Goal: Information Seeking & Learning: Learn about a topic

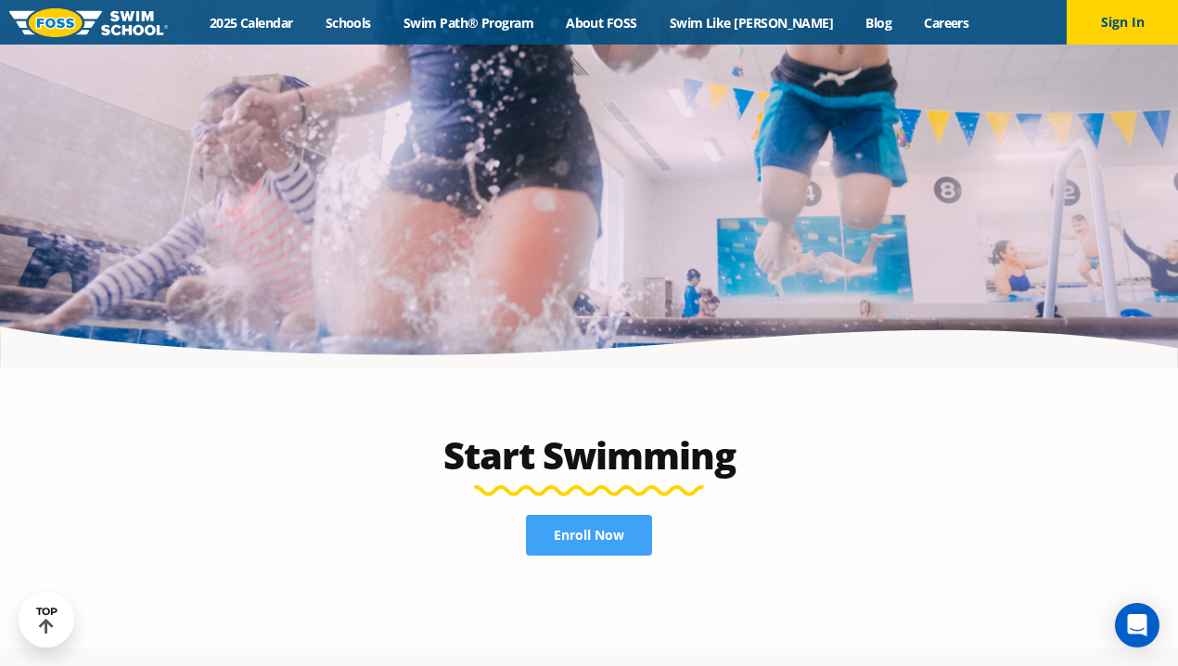
scroll to position [3607, 0]
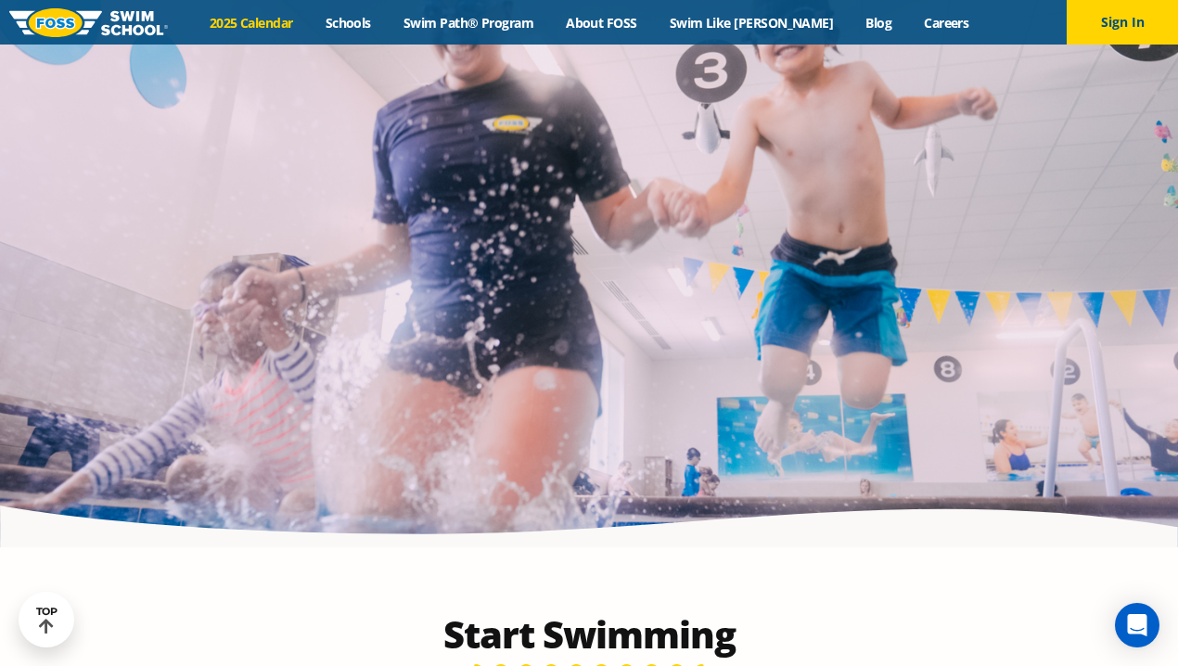
click at [285, 18] on link "2025 Calendar" at bounding box center [251, 23] width 116 height 18
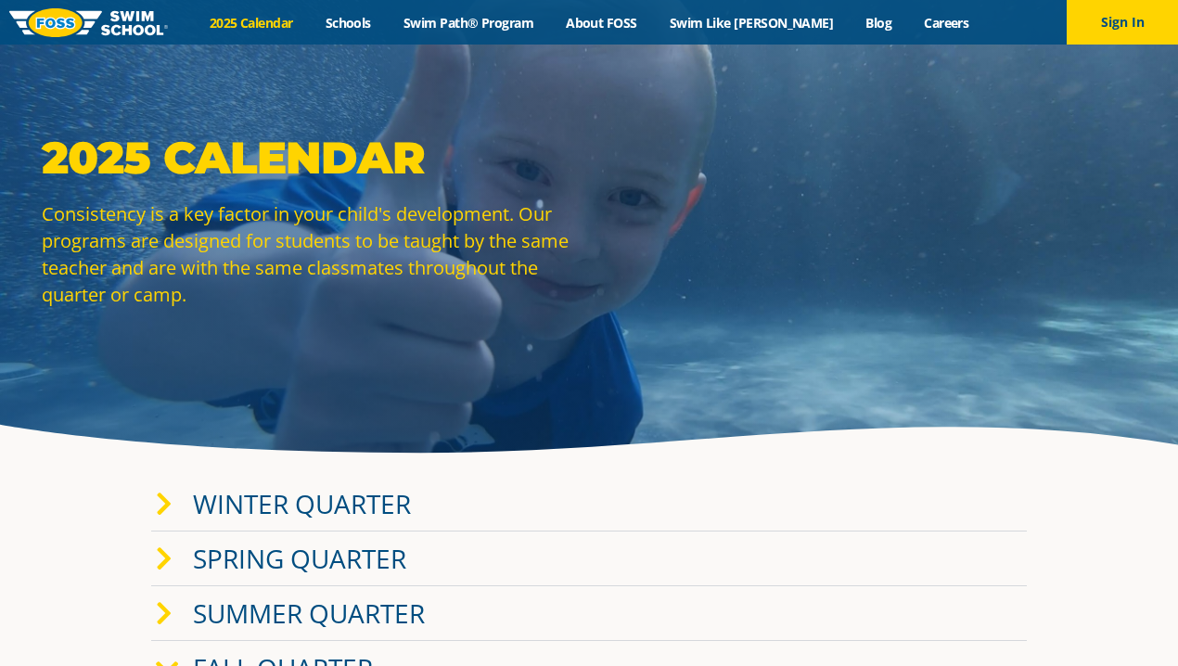
click at [361, 509] on link "Winter Quarter" at bounding box center [302, 503] width 218 height 35
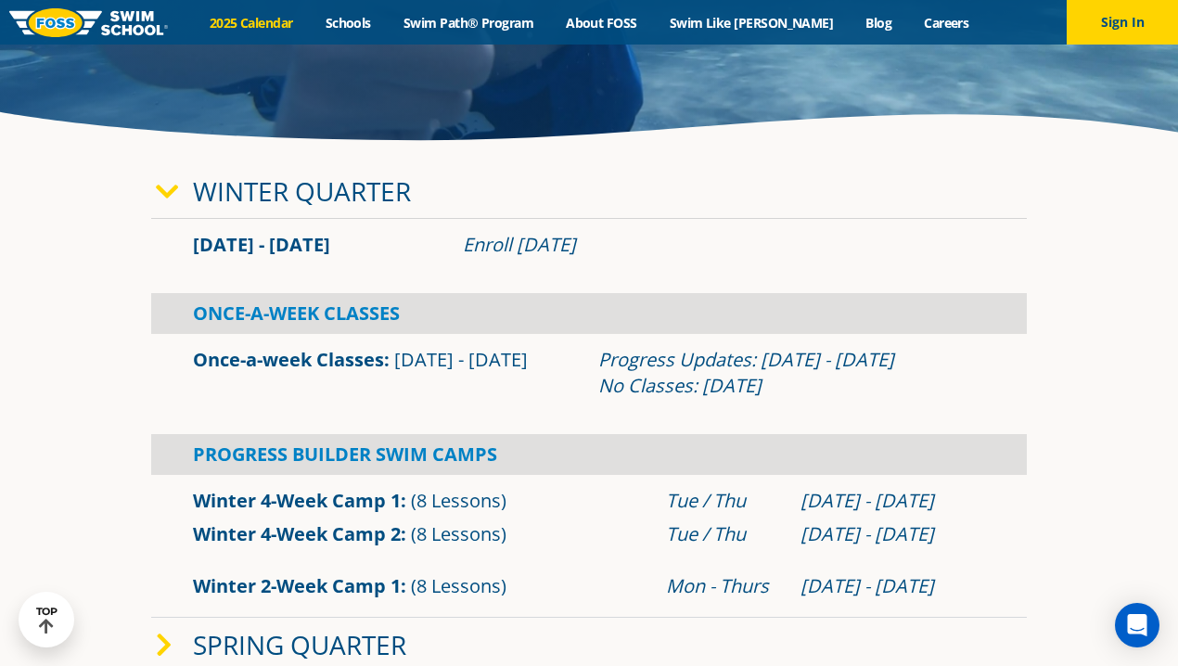
scroll to position [379, 0]
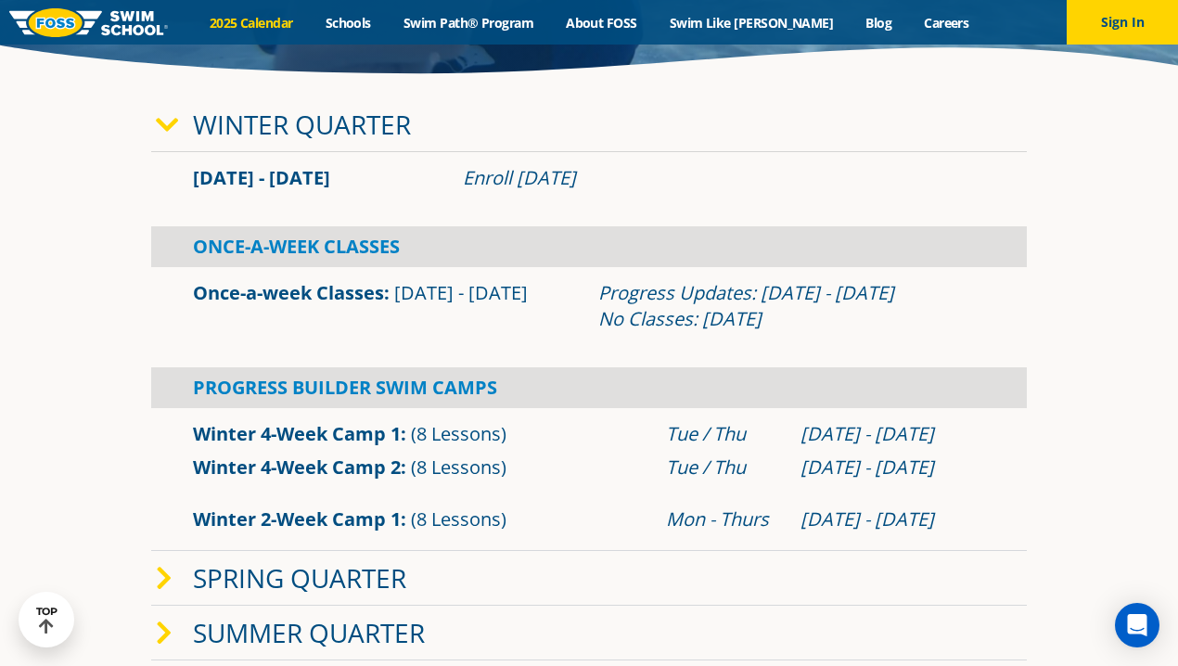
drag, startPoint x: 772, startPoint y: 318, endPoint x: 605, endPoint y: 319, distance: 167.8
click at [605, 319] on div "Progress Updates: [DATE] - [DATE] No Classes: [DATE]" at bounding box center [791, 306] width 387 height 52
copy div "No Classes: [DATE]"
